Goal: Contribute content

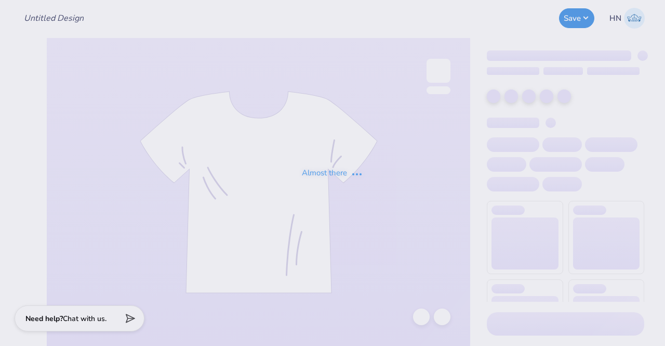
type input "Duffl Pooh T-shirts!"
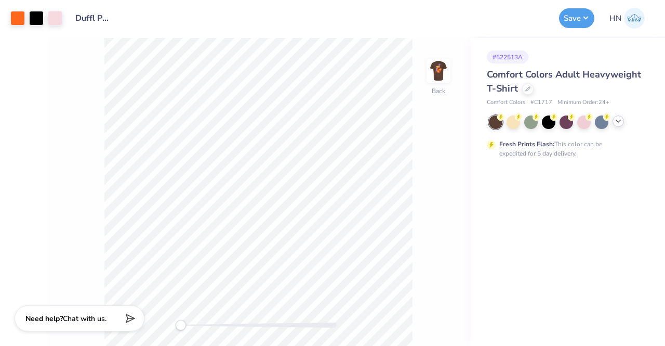
click at [622, 121] on icon at bounding box center [618, 121] width 8 height 8
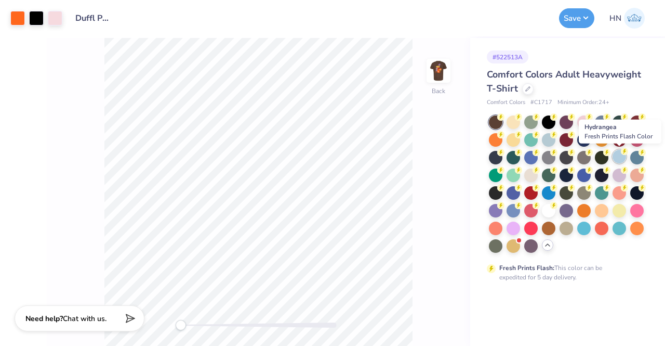
click at [619, 153] on div at bounding box center [620, 157] width 14 height 14
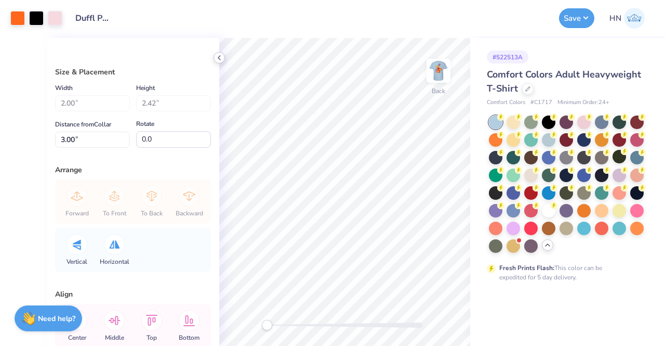
click at [222, 60] on icon at bounding box center [219, 58] width 8 height 8
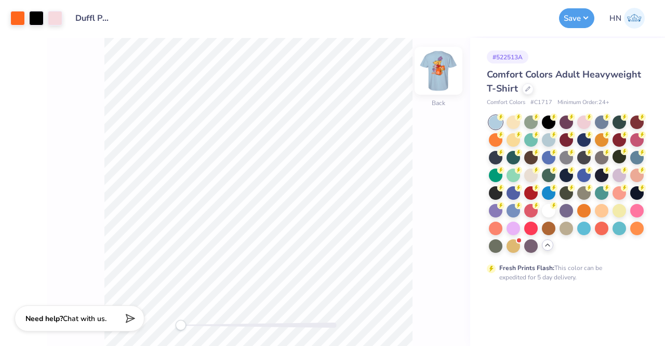
click at [428, 72] on img at bounding box center [439, 71] width 42 height 42
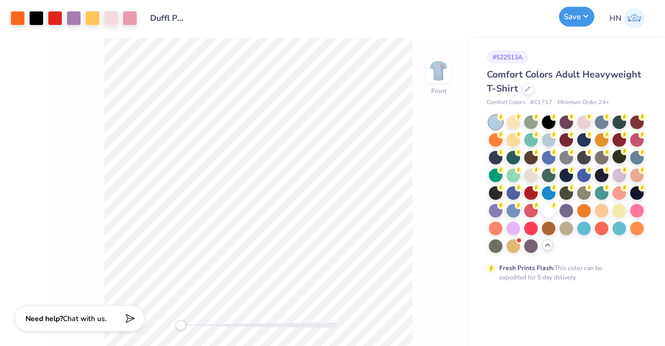
click at [569, 15] on button "Save" at bounding box center [576, 17] width 35 height 20
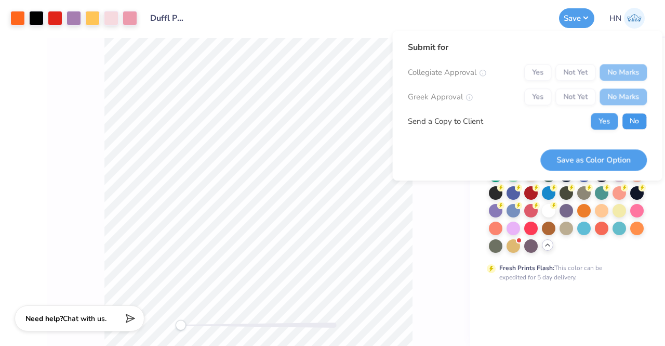
click at [626, 118] on button "No" at bounding box center [634, 121] width 25 height 17
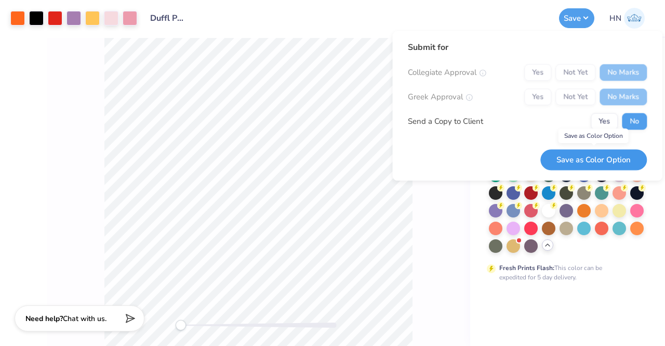
click at [594, 162] on button "Save as Color Option" at bounding box center [593, 159] width 107 height 21
